Goal: Information Seeking & Learning: Understand process/instructions

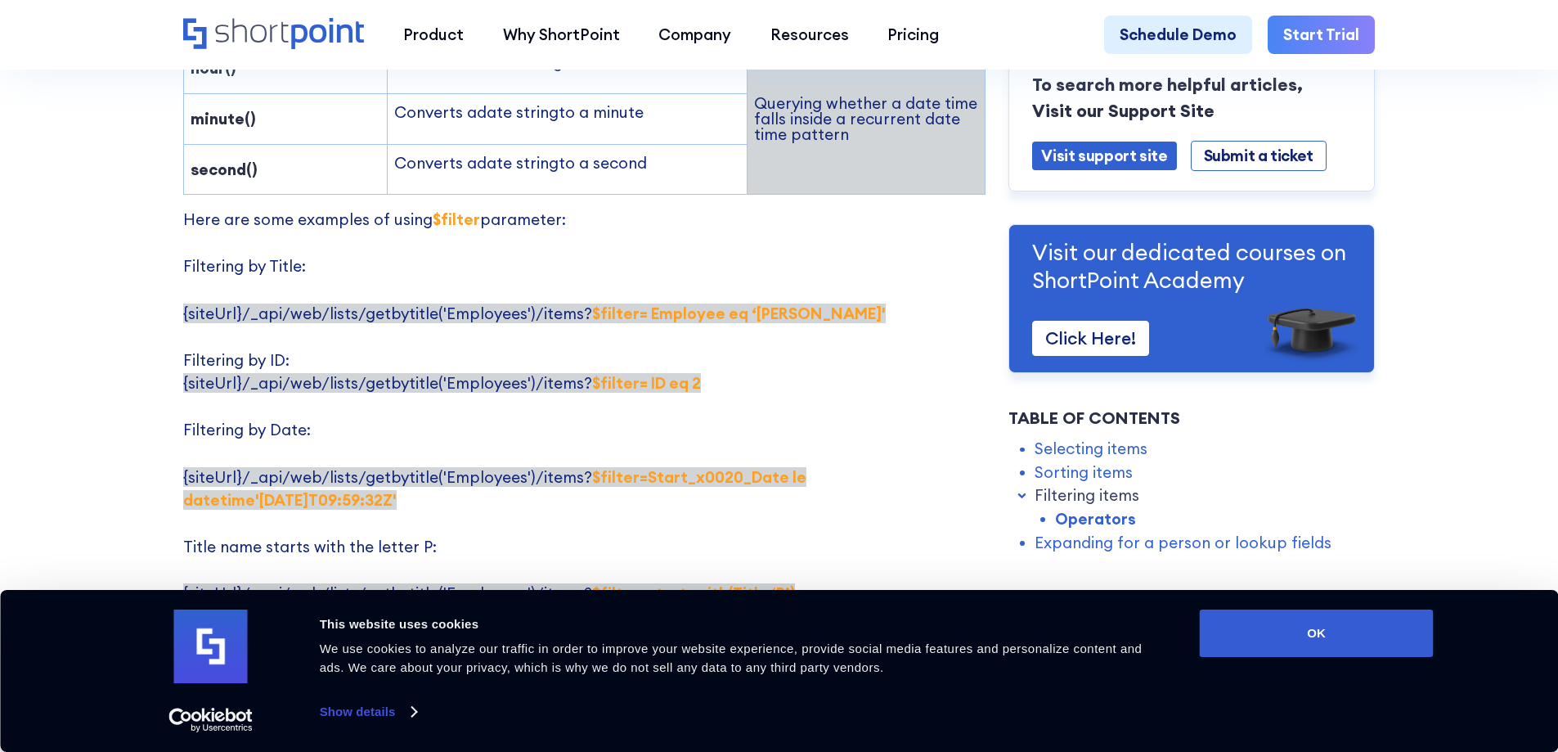
scroll to position [3026, 0]
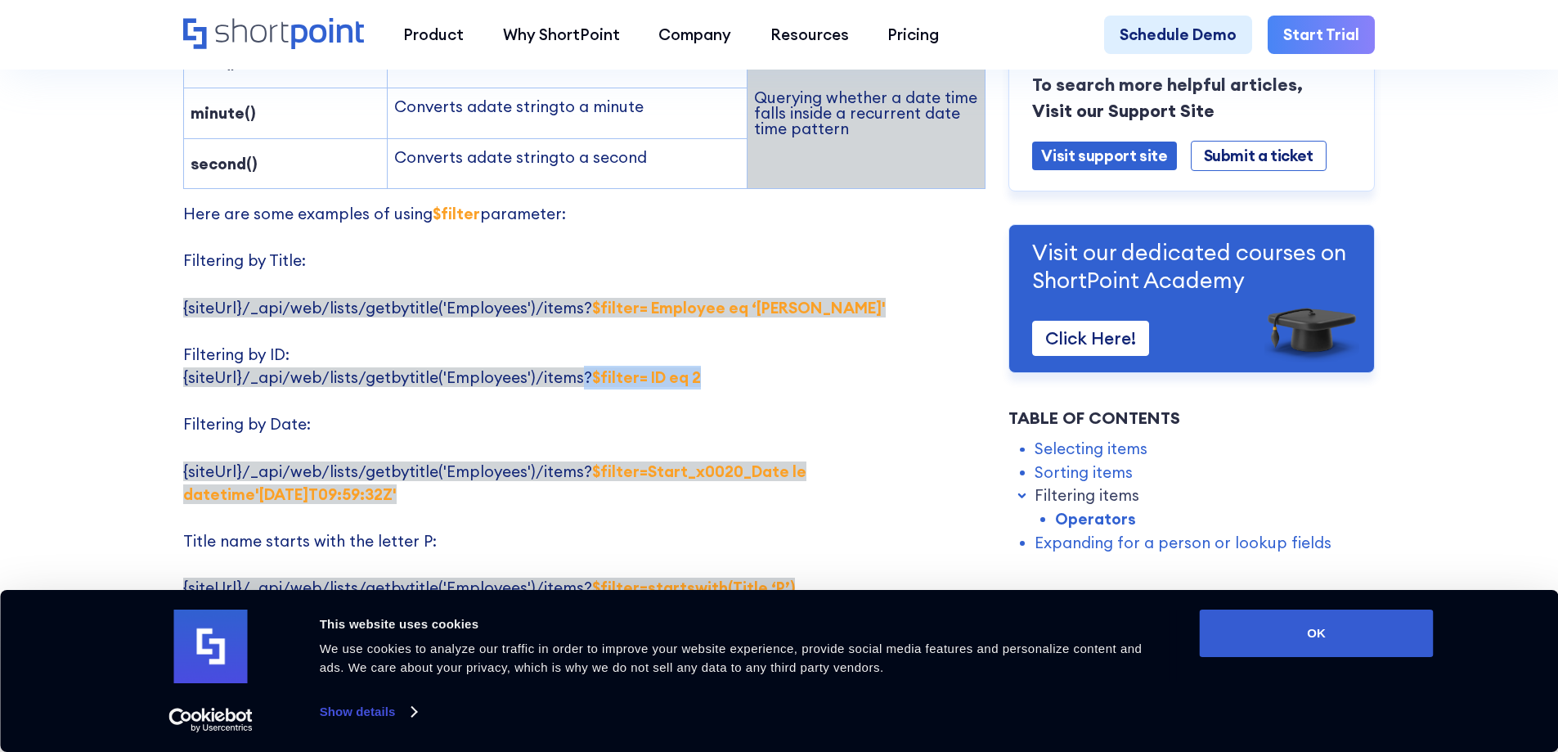
drag, startPoint x: 575, startPoint y: 305, endPoint x: 692, endPoint y: 309, distance: 117.0
click at [692, 309] on p "Here are some examples of using $filter parameter: Filtering by Title: {siteUrl…" at bounding box center [584, 517] width 802 height 631
copy span "? $filter= ID eq 2"
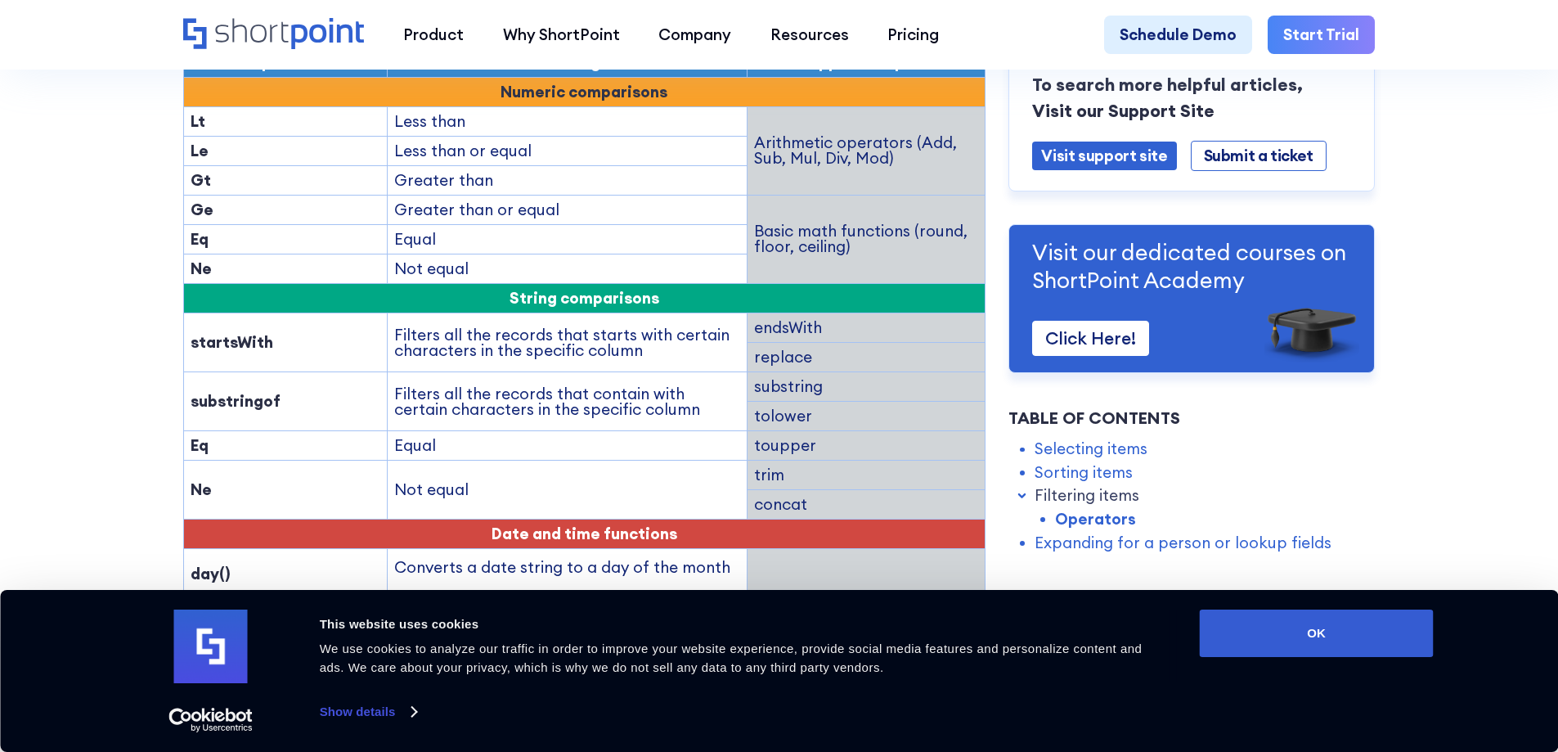
scroll to position [2290, 0]
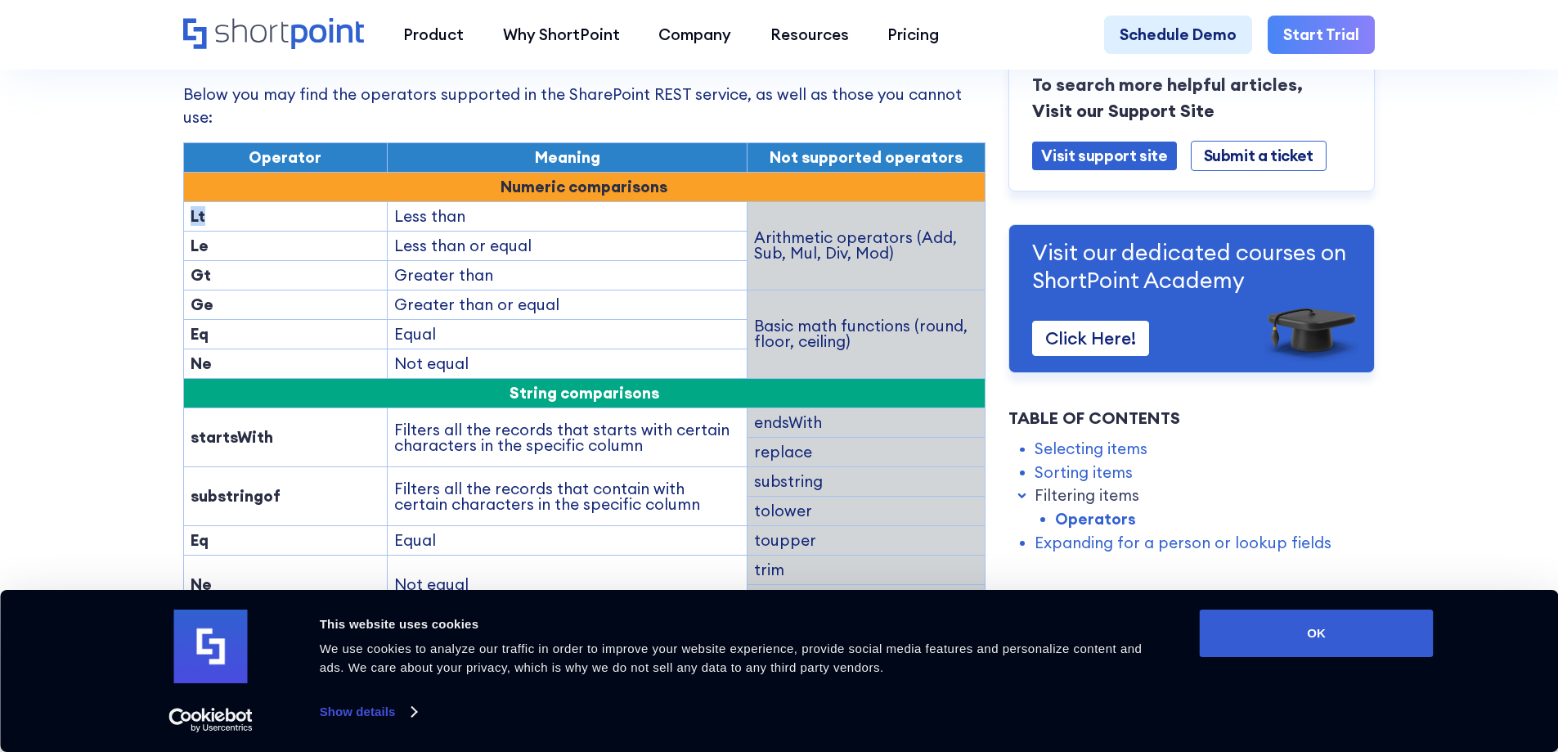
click at [204, 209] on div "Lt" at bounding box center [286, 217] width 190 height 16
drag, startPoint x: 183, startPoint y: 165, endPoint x: 222, endPoint y: 150, distance: 41.5
click at [215, 231] on td "Le" at bounding box center [285, 245] width 204 height 29
copy strong "Le"
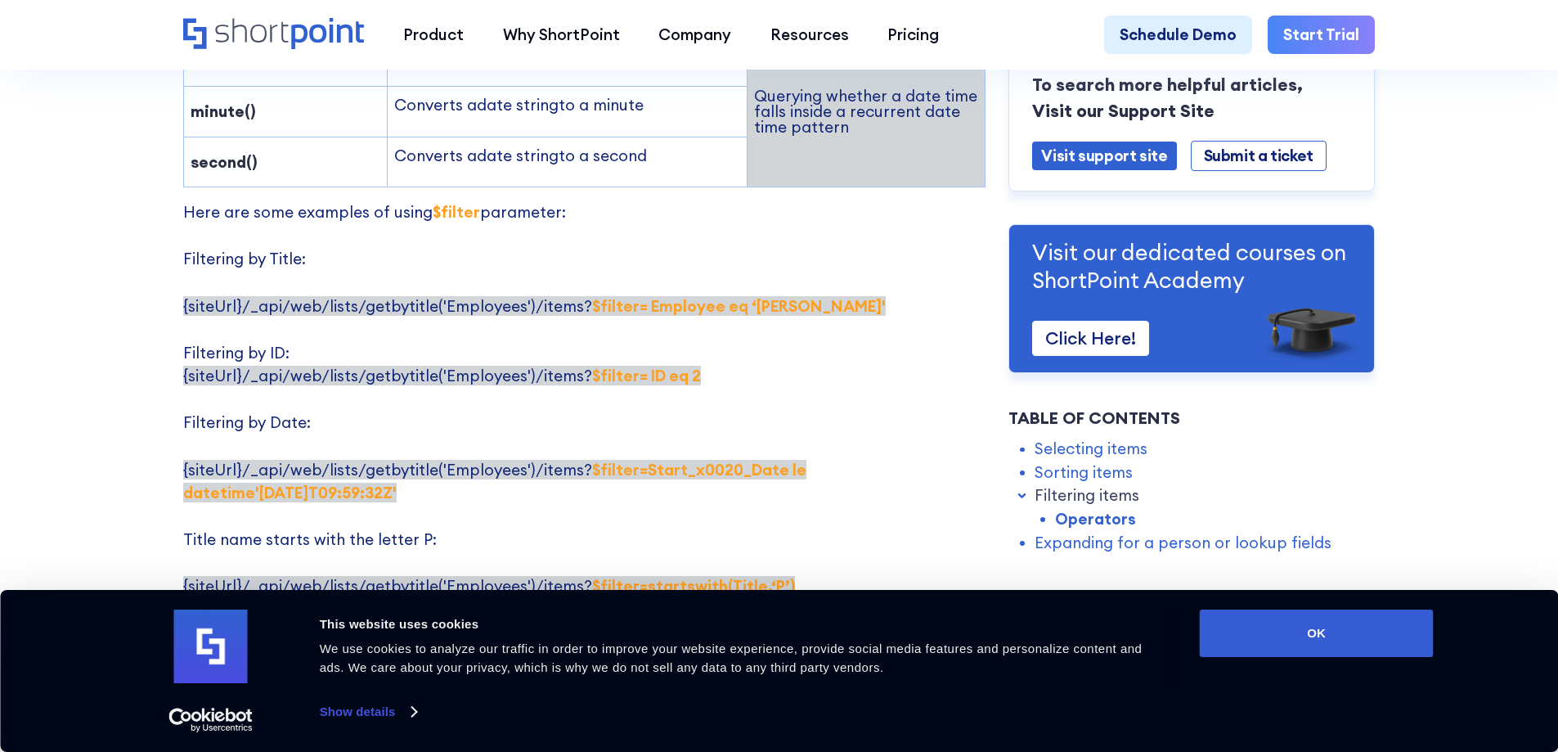
scroll to position [3026, 0]
drag, startPoint x: 582, startPoint y: 305, endPoint x: 705, endPoint y: 298, distance: 123.7
click at [705, 298] on p "Here are some examples of using $filter parameter: Filtering by Title: {siteUrl…" at bounding box center [584, 517] width 802 height 631
copy strong "$filter= ID eq 2"
drag, startPoint x: 568, startPoint y: 309, endPoint x: 584, endPoint y: 304, distance: 17.1
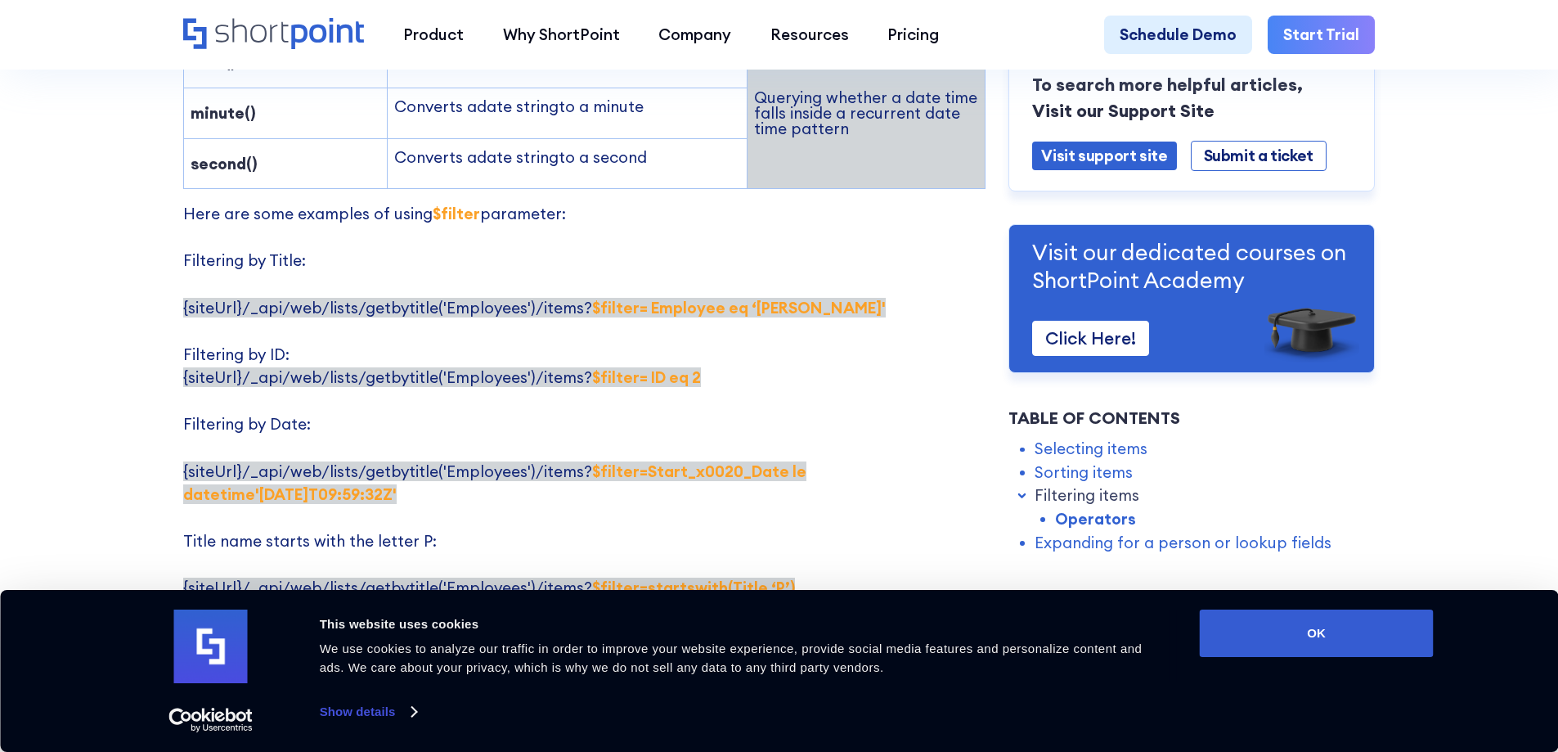
click at [572, 367] on span "{siteUrl}/_api/web/lists/getbytitle('Employees')/items? $filter= ID eq 2" at bounding box center [442, 377] width 518 height 20
drag, startPoint x: 583, startPoint y: 304, endPoint x: 641, endPoint y: 315, distance: 59.0
click at [641, 315] on p "Here are some examples of using $filter parameter: Filtering by Title: {siteUrl…" at bounding box center [584, 517] width 802 height 631
click at [659, 367] on strong "$filter= ID eq 2" at bounding box center [646, 377] width 109 height 20
drag, startPoint x: 668, startPoint y: 308, endPoint x: 697, endPoint y: 308, distance: 28.6
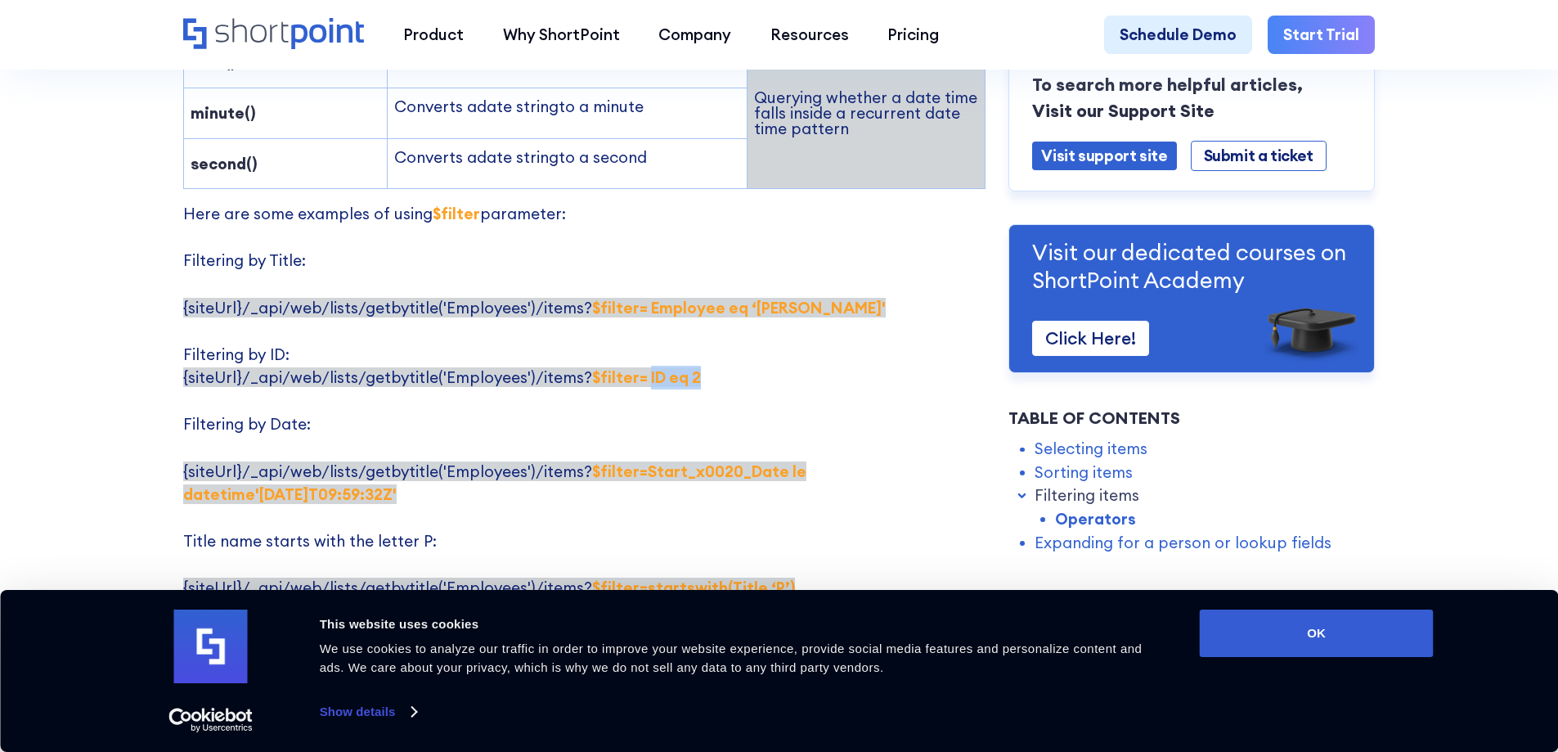
click at [697, 308] on p "Here are some examples of using $filter parameter: Filtering by Title: {siteUrl…" at bounding box center [584, 517] width 802 height 631
copy strong "ID eq 2"
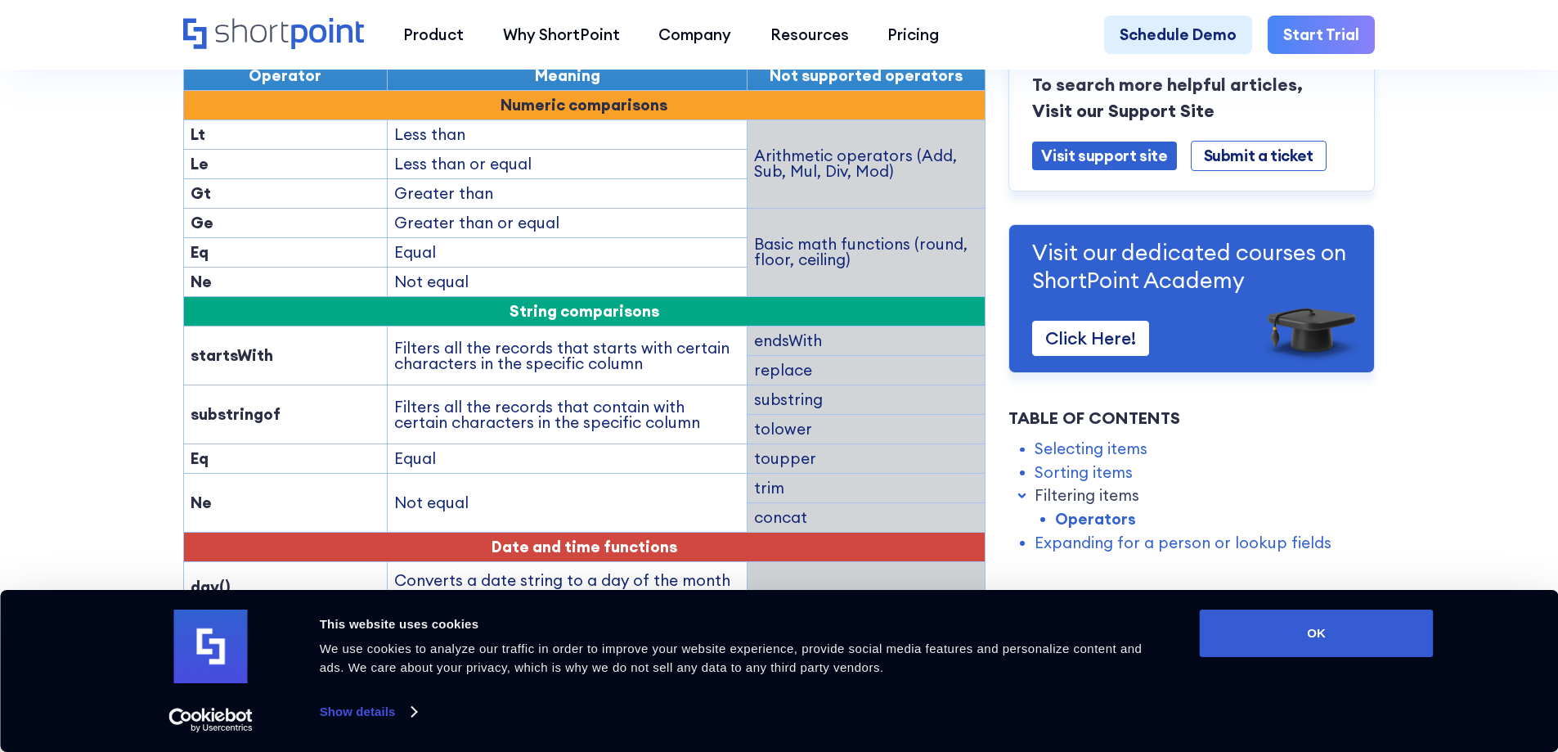
scroll to position [2290, 0]
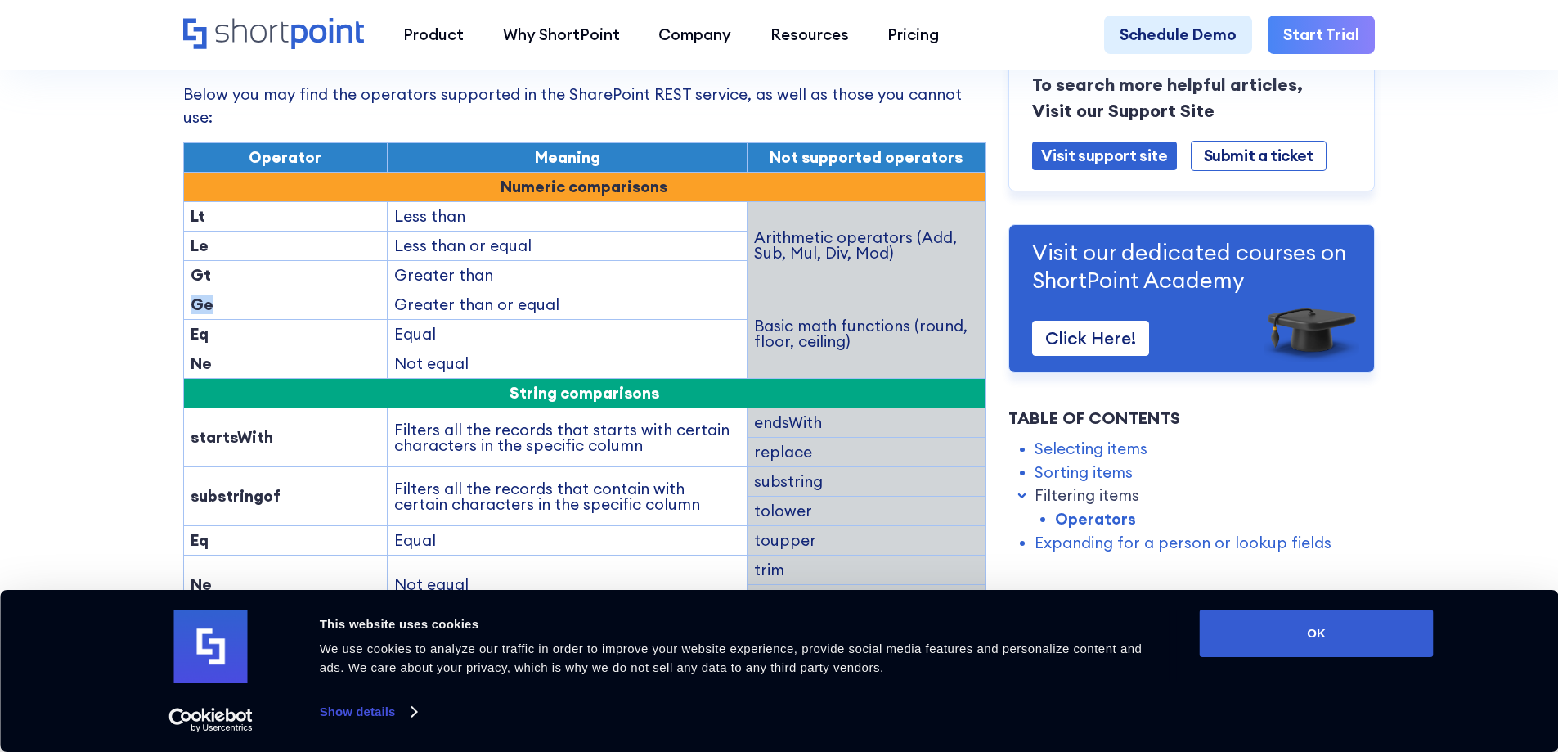
drag, startPoint x: 190, startPoint y: 226, endPoint x: 212, endPoint y: 227, distance: 22.1
click at [212, 290] on td "Ge" at bounding box center [285, 304] width 204 height 29
copy strong "Ge"
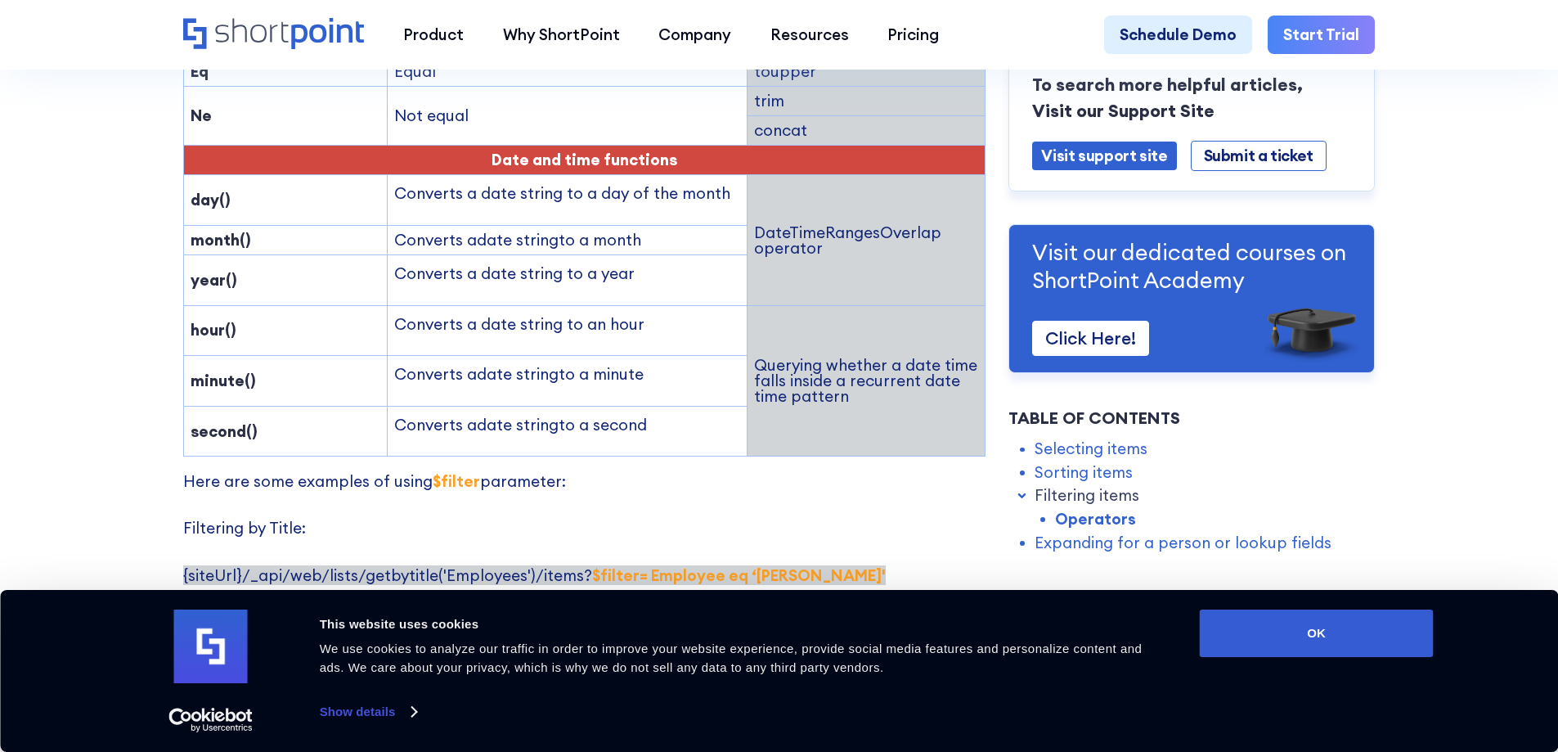
scroll to position [3026, 0]
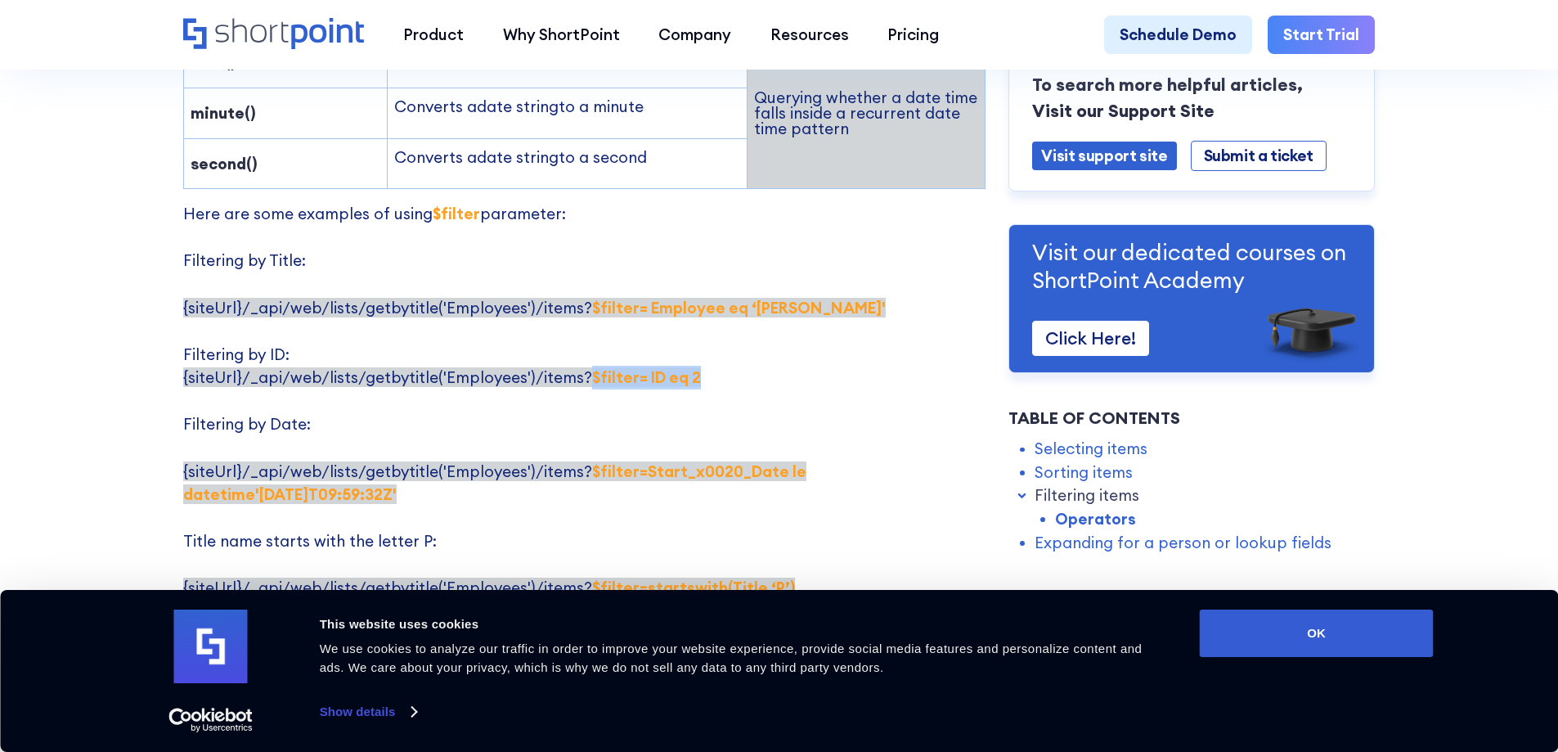
drag, startPoint x: 581, startPoint y: 304, endPoint x: 689, endPoint y: 305, distance: 108.8
click at [689, 305] on p "Here are some examples of using $filter parameter: Filtering by Title: {siteUrl…" at bounding box center [584, 517] width 802 height 631
copy strong "$filter= ID eq 2"
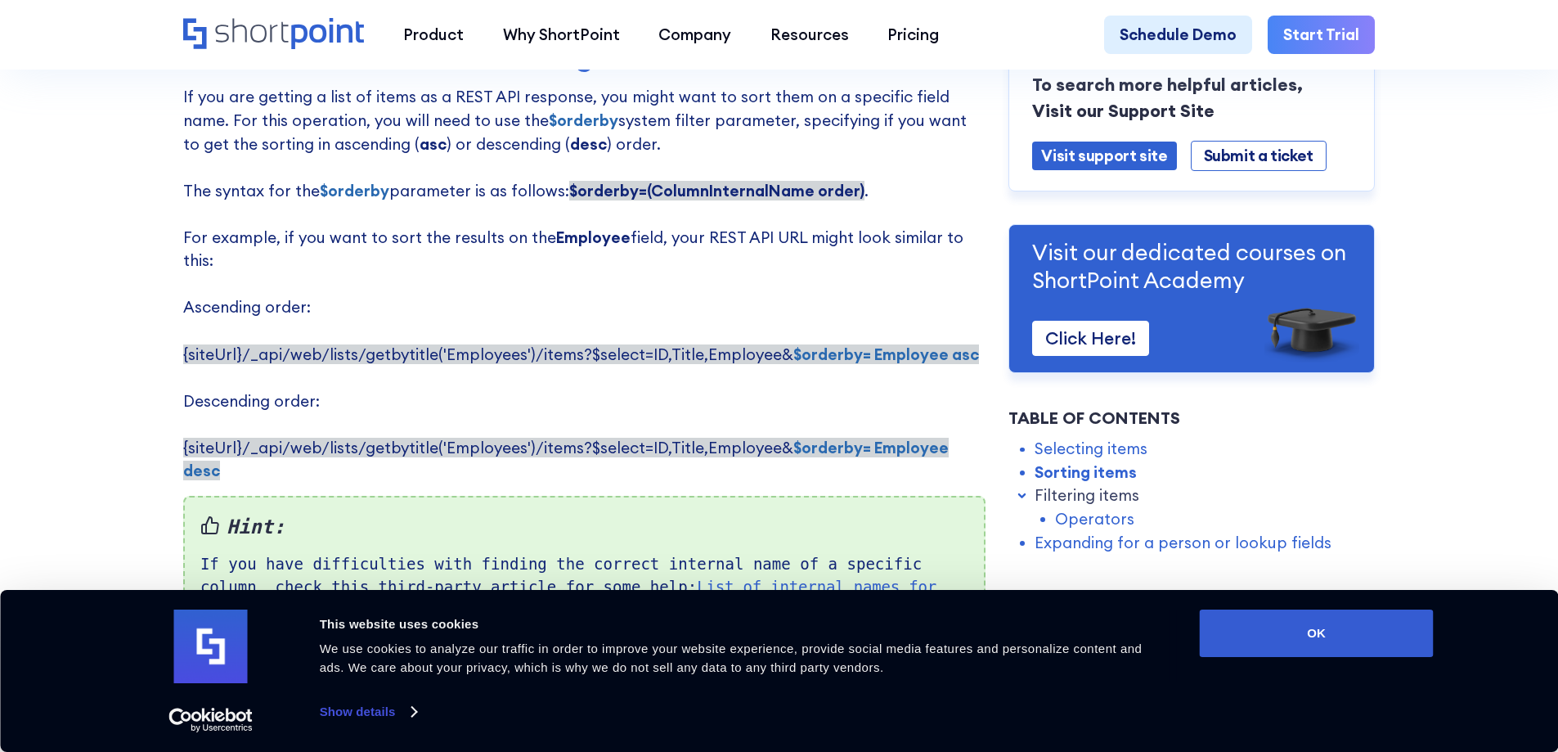
scroll to position [1309, 0]
drag, startPoint x: 777, startPoint y: 341, endPoint x: 959, endPoint y: 341, distance: 181.6
click at [959, 344] on span "{siteUrl}/_api/web/lists/getbytitle('Employees')/items?$select=ID,Title,Employe…" at bounding box center [581, 354] width 796 height 20
copy strong "$orderby= Employee asc"
click at [923, 281] on p "If you are getting a list of items as a REST API response, you might want to so…" at bounding box center [584, 282] width 802 height 397
